Goal: Information Seeking & Learning: Learn about a topic

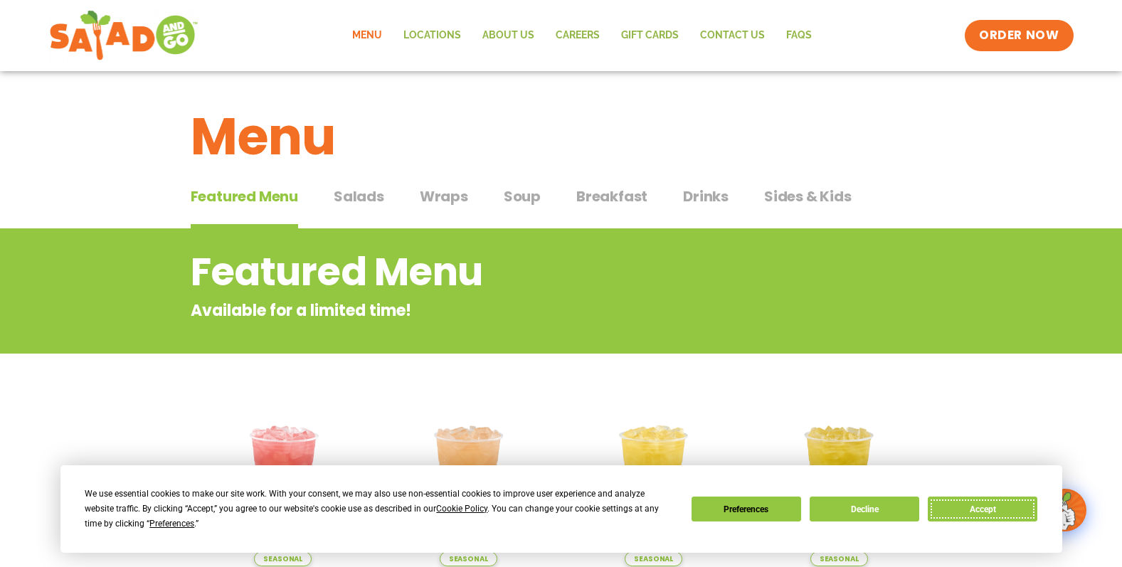
click at [985, 506] on button "Accept" at bounding box center [983, 509] width 110 height 25
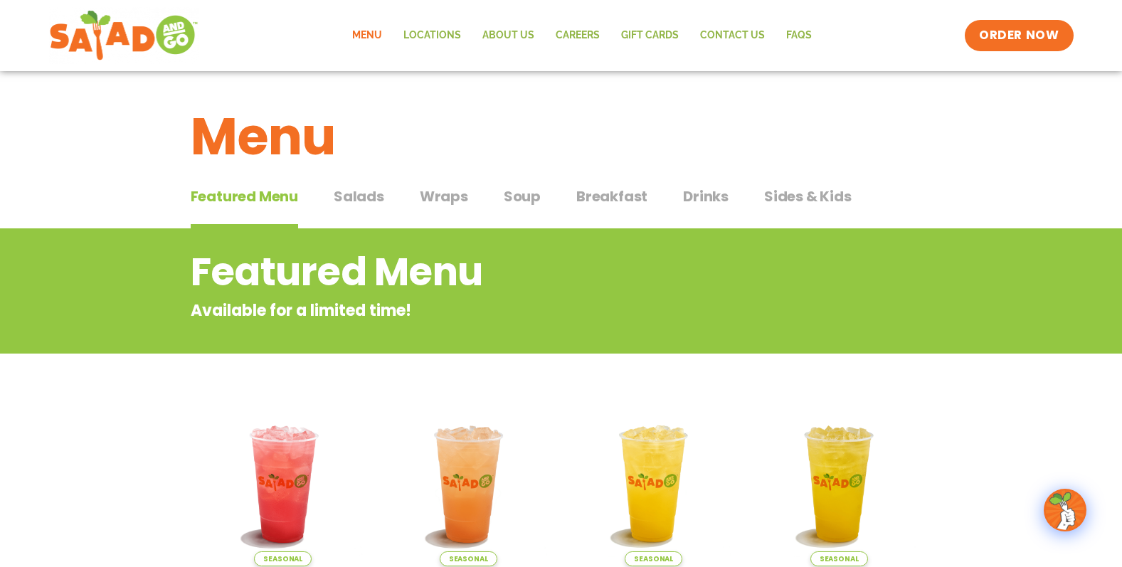
click at [452, 201] on span "Wraps" at bounding box center [444, 196] width 48 height 21
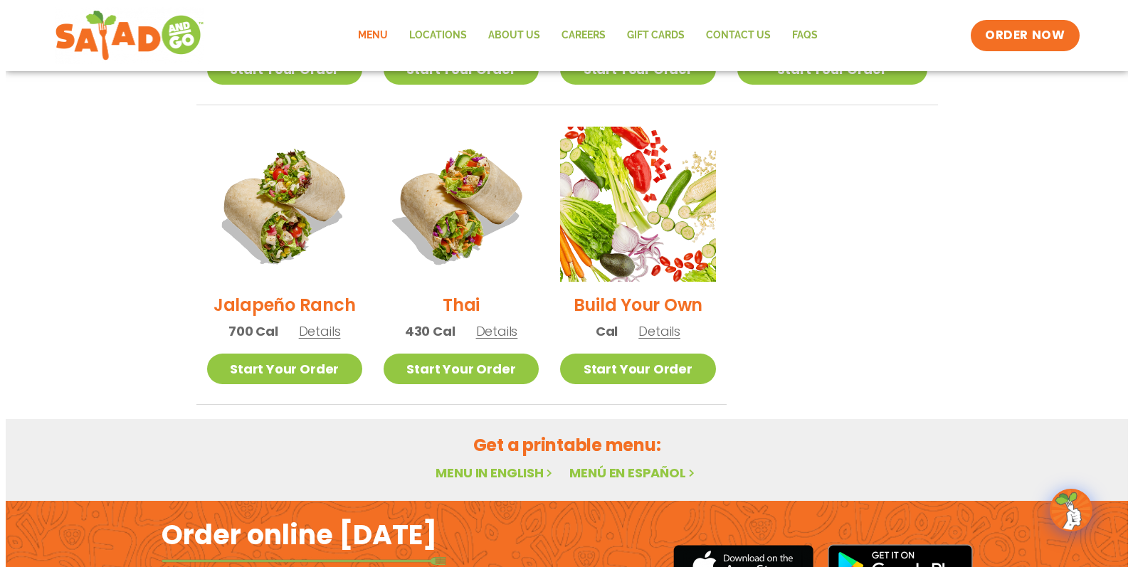
scroll to position [996, 0]
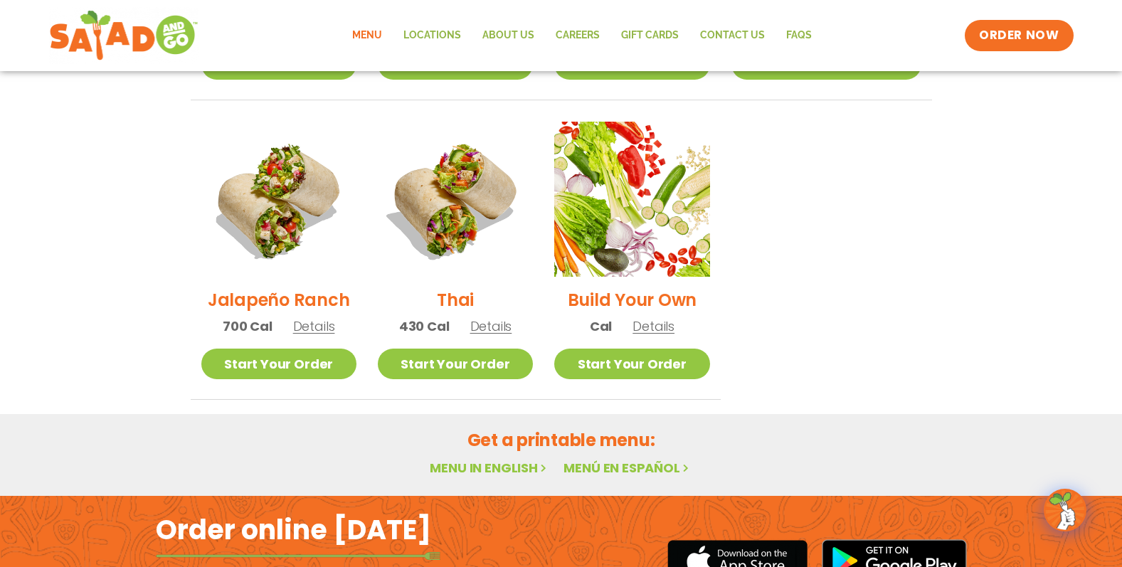
click at [327, 287] on h2 "Jalapeño Ranch" at bounding box center [279, 299] width 142 height 25
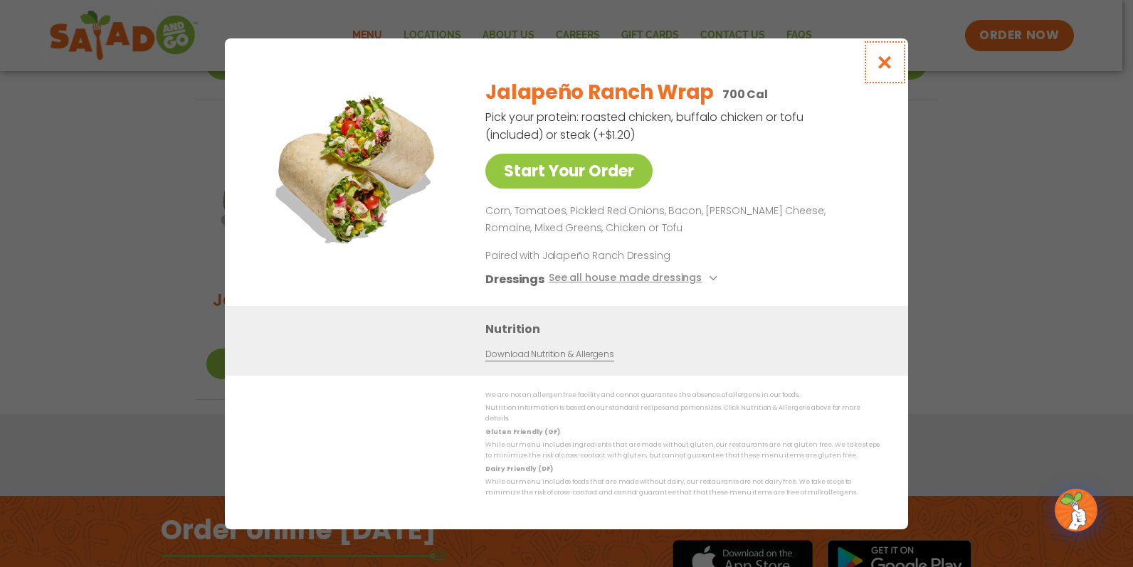
click at [886, 69] on icon "Close modal" at bounding box center [885, 62] width 18 height 15
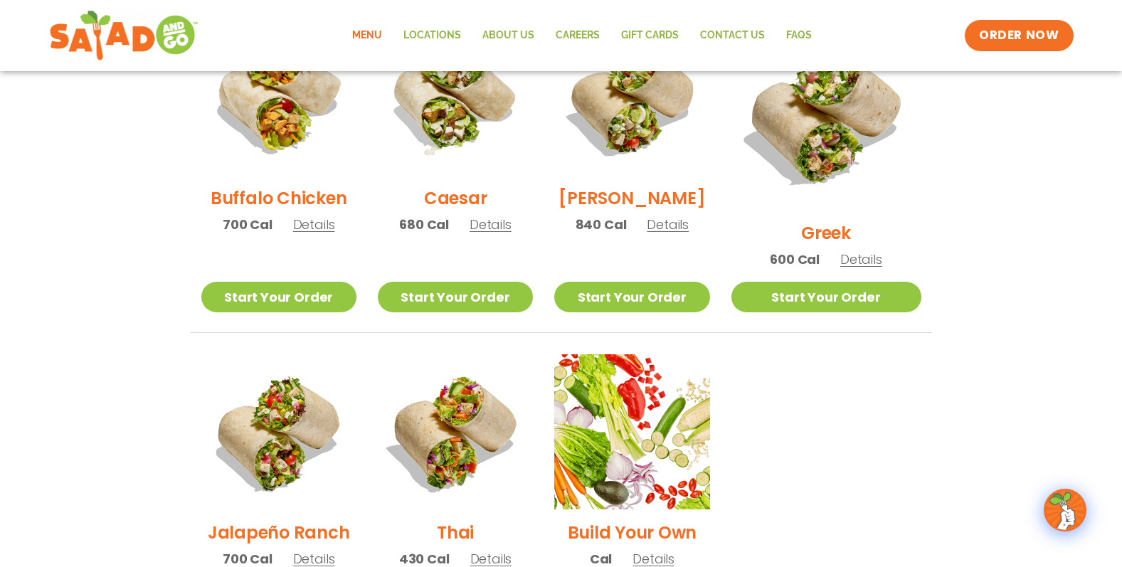
scroll to position [740, 0]
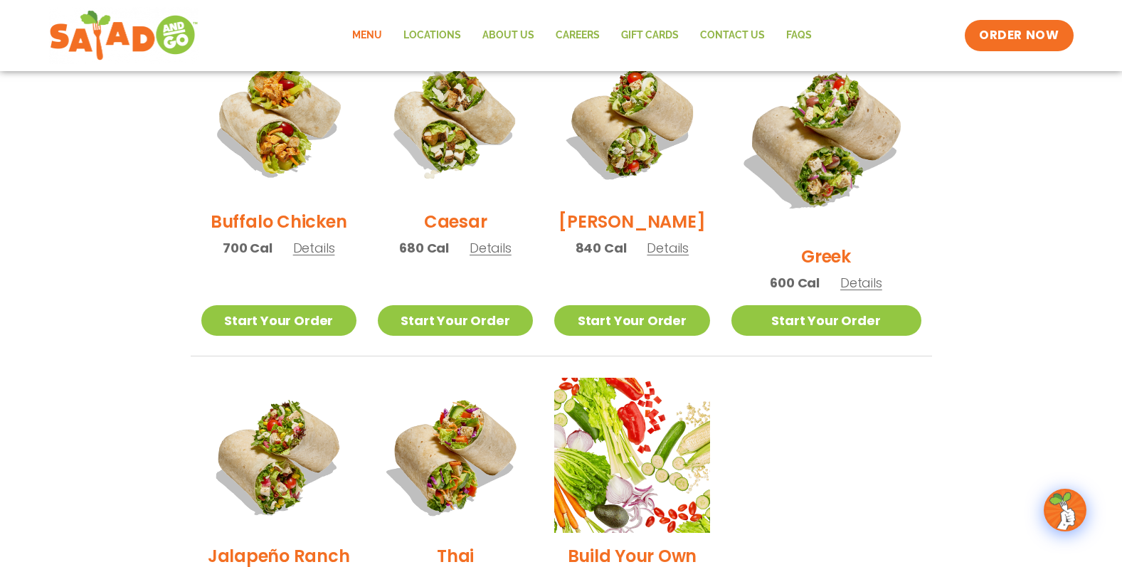
click at [309, 228] on h2 "Buffalo Chicken" at bounding box center [279, 221] width 136 height 25
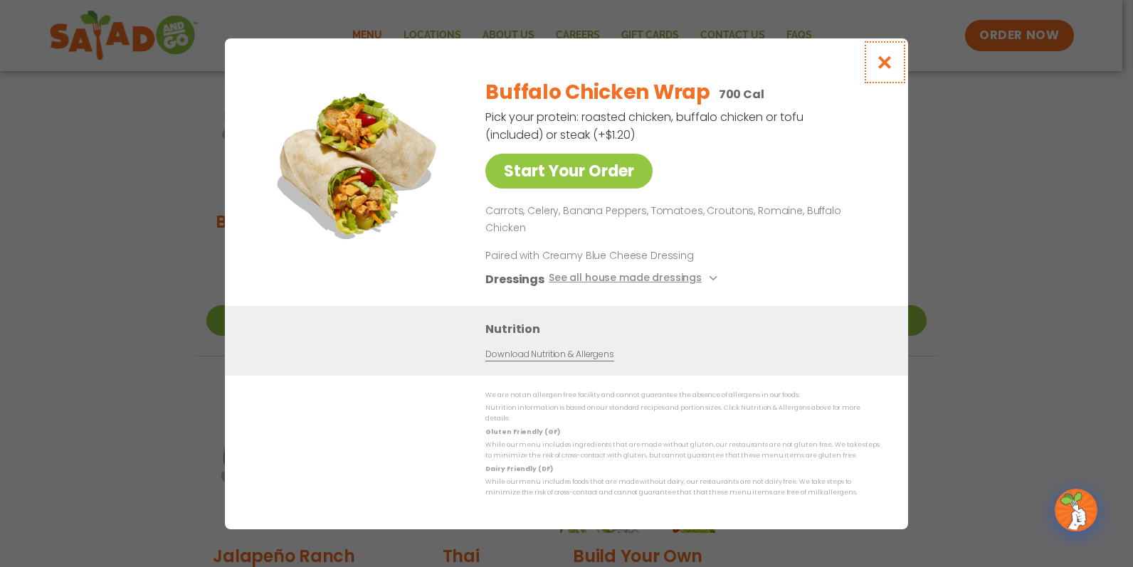
click at [880, 70] on icon "Close modal" at bounding box center [885, 62] width 18 height 15
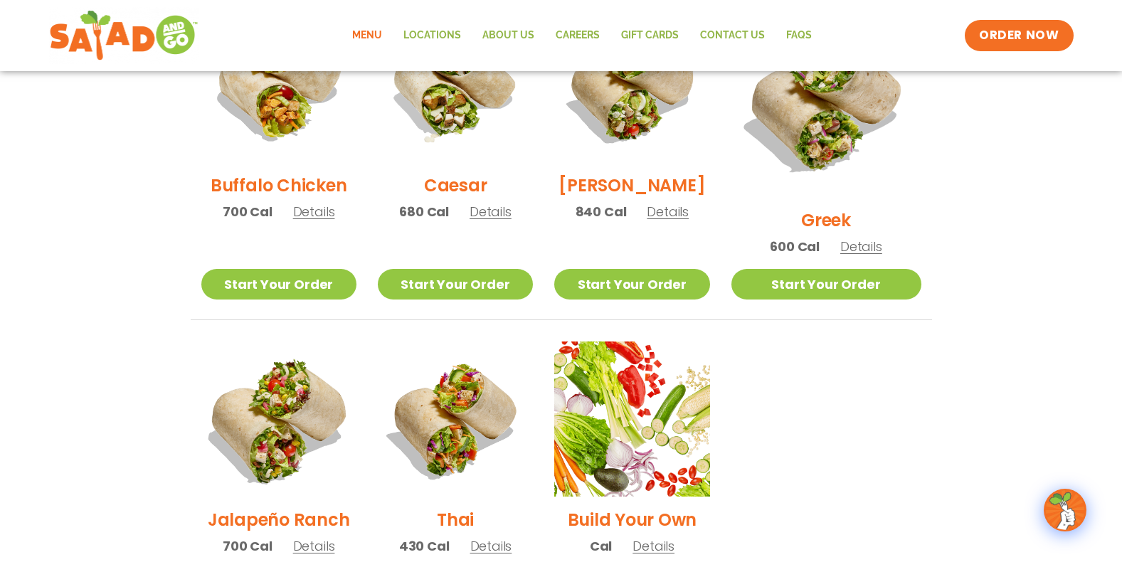
scroll to position [811, 0]
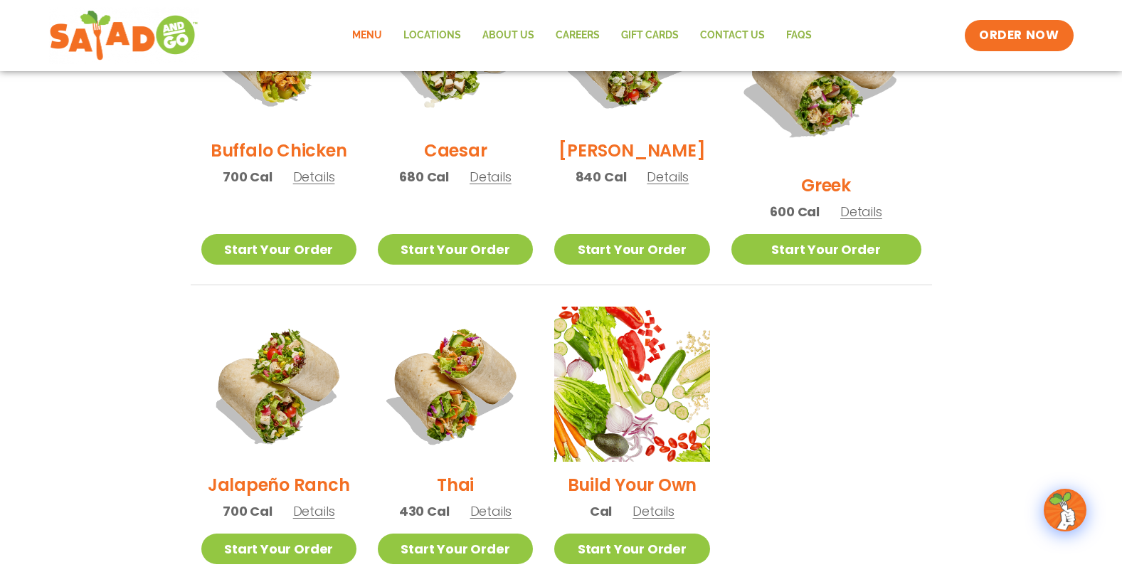
click at [298, 472] on h2 "Jalapeño Ranch" at bounding box center [279, 484] width 142 height 25
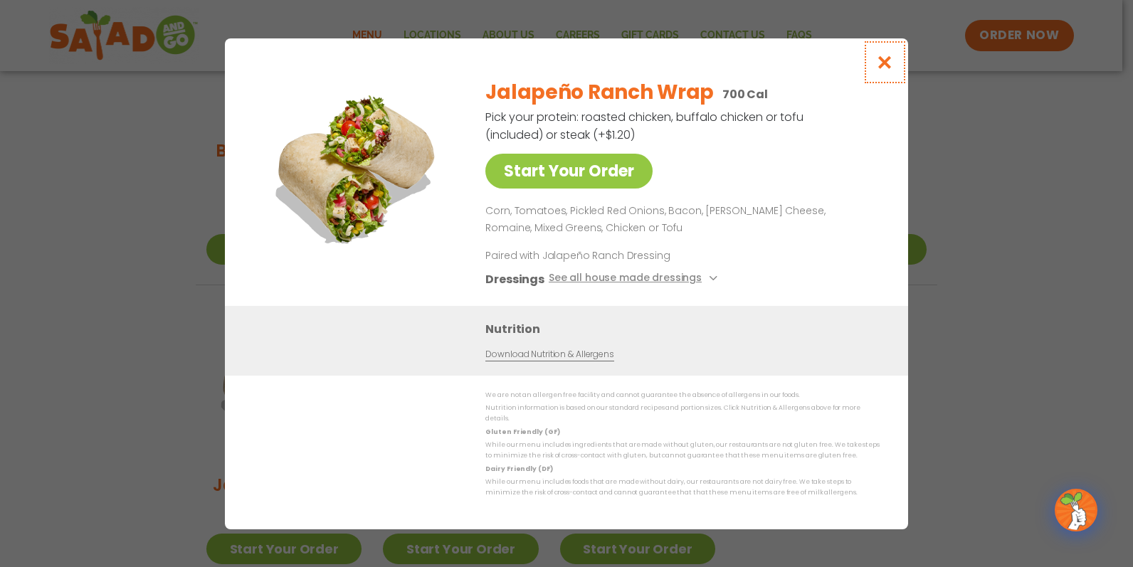
click at [885, 63] on icon "Close modal" at bounding box center [885, 62] width 18 height 15
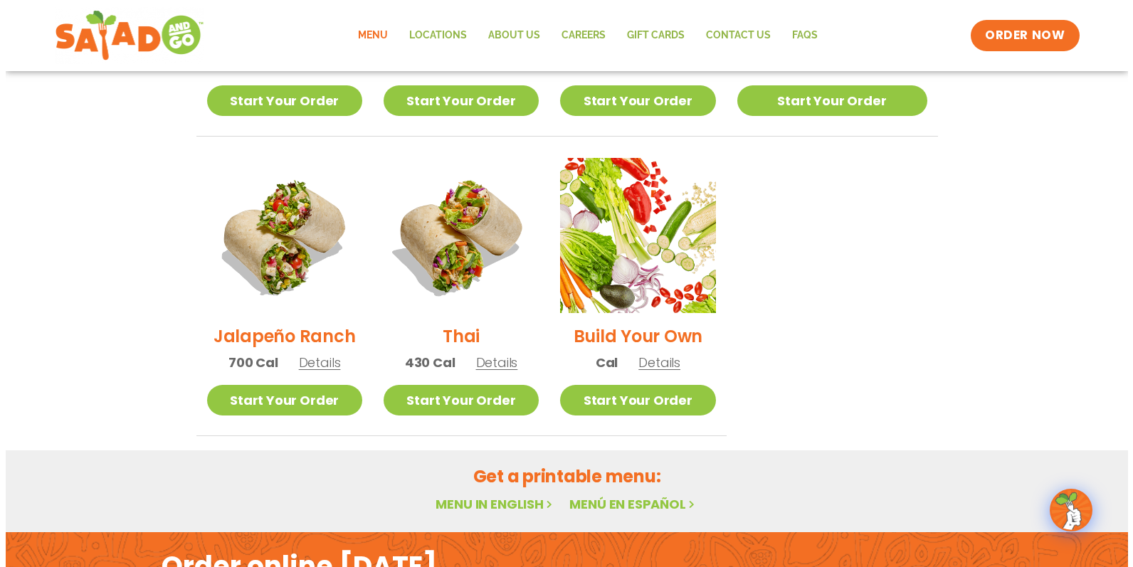
scroll to position [882, 0]
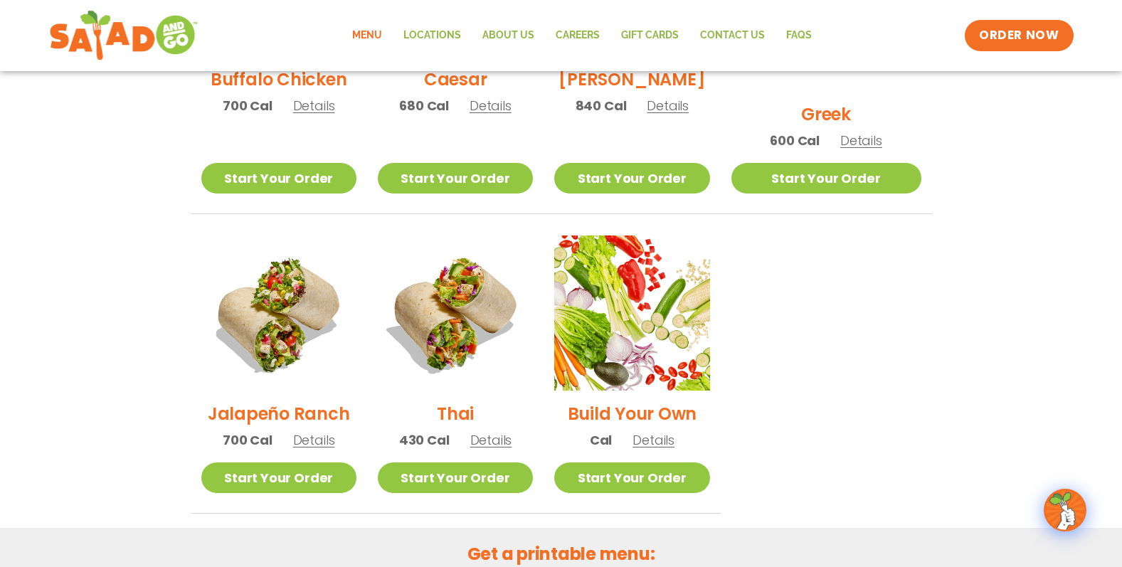
click at [317, 431] on span "Details" at bounding box center [314, 440] width 42 height 18
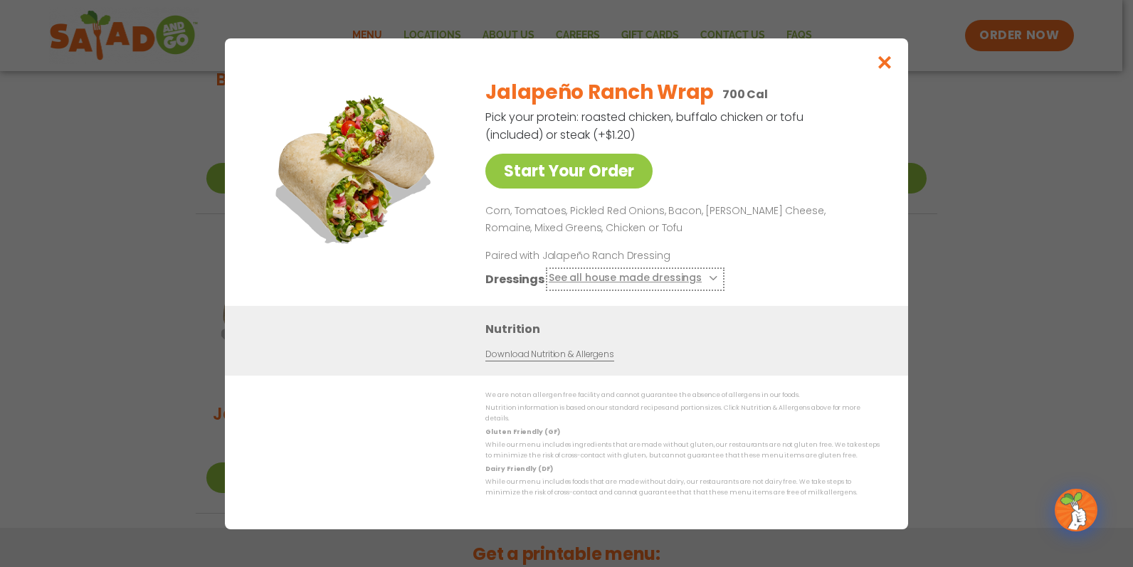
click at [606, 285] on button "See all house made dressings" at bounding box center [635, 279] width 173 height 18
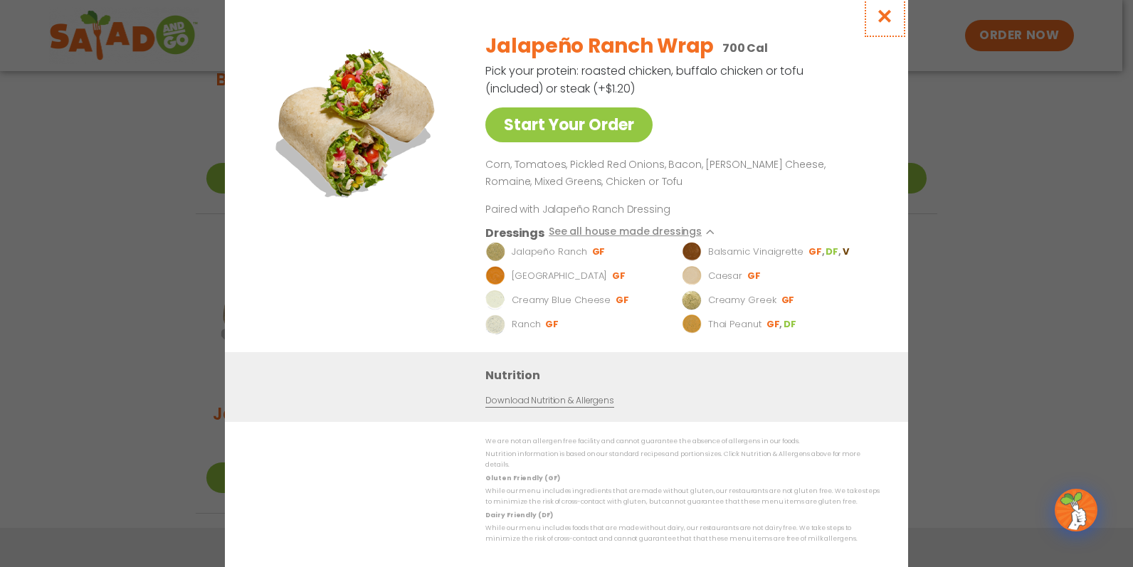
click at [882, 16] on icon "Close modal" at bounding box center [885, 16] width 18 height 15
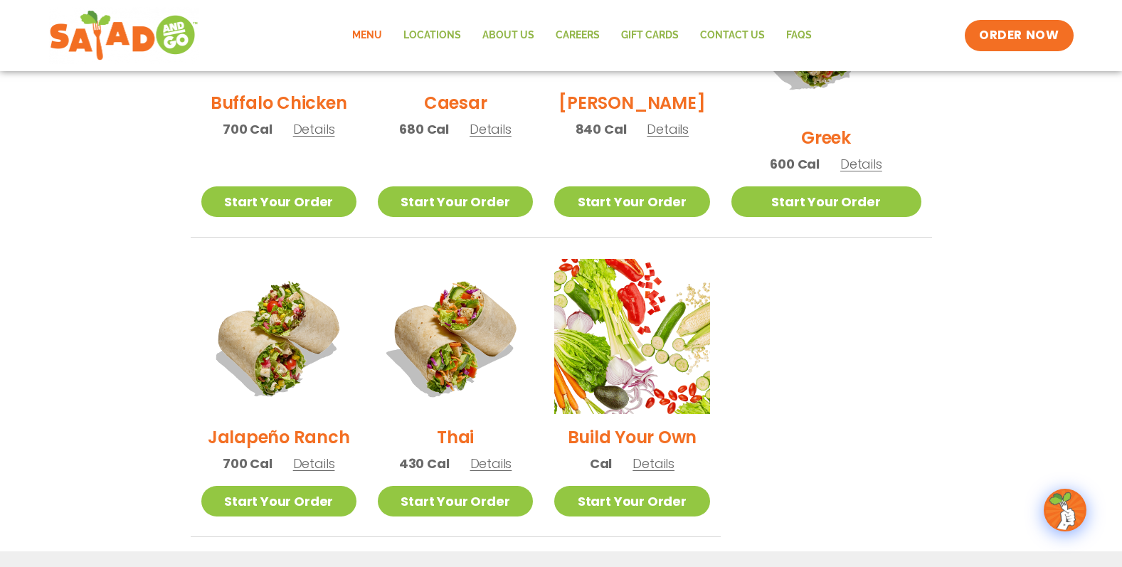
scroll to position [811, 0]
